Goal: Information Seeking & Learning: Learn about a topic

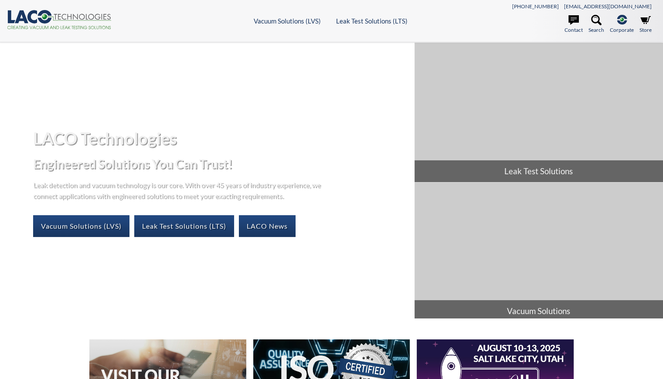
select select "Language Translate Widget"
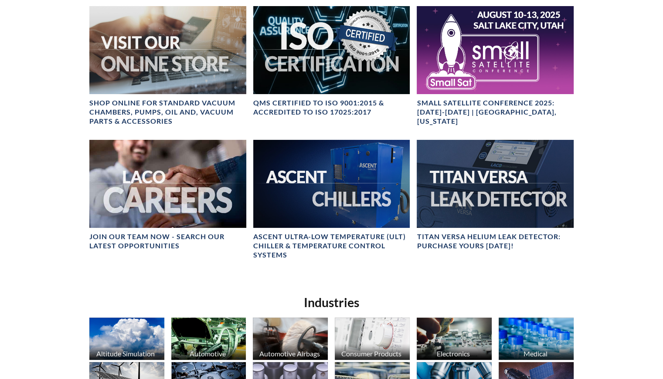
scroll to position [349, 0]
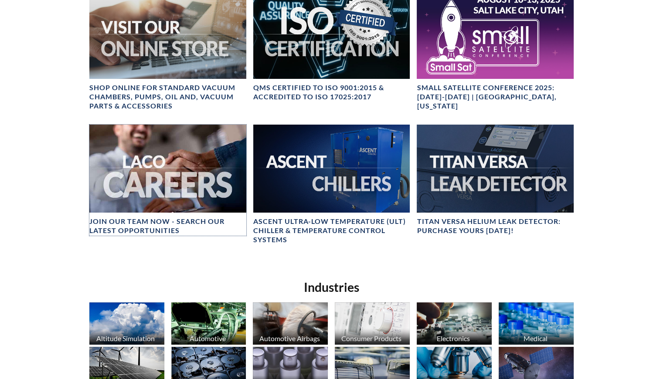
click at [173, 160] on div at bounding box center [167, 169] width 157 height 88
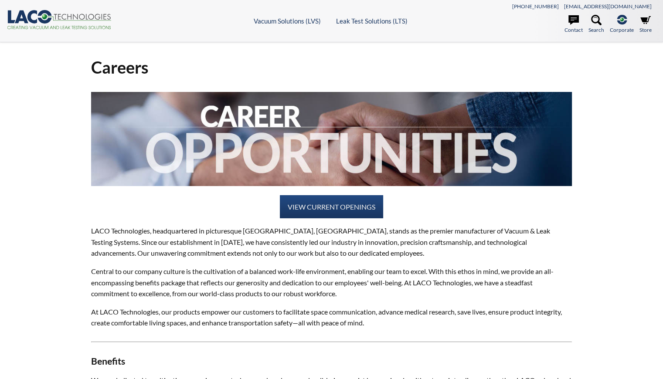
select select "Language Translate Widget"
click at [332, 208] on link "VIEW CURRENT OPENINGS" at bounding box center [331, 207] width 103 height 24
